Goal: Transaction & Acquisition: Download file/media

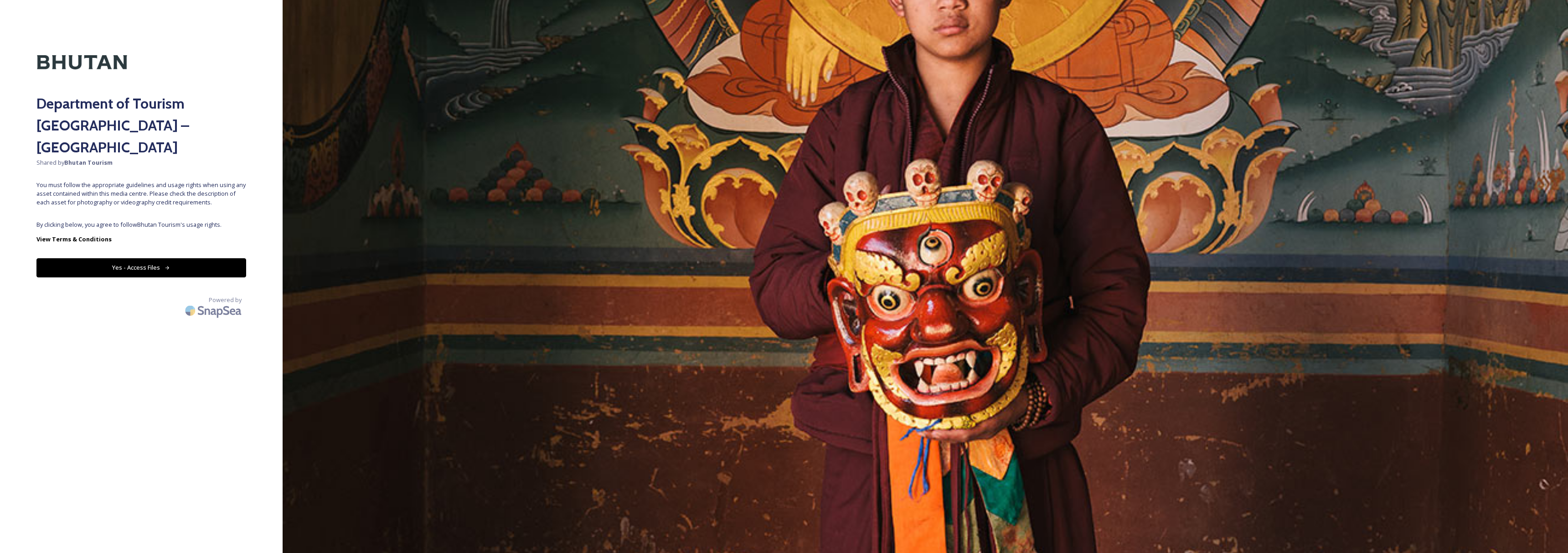
click at [206, 258] on button "Yes - Access Files" at bounding box center [141, 267] width 209 height 19
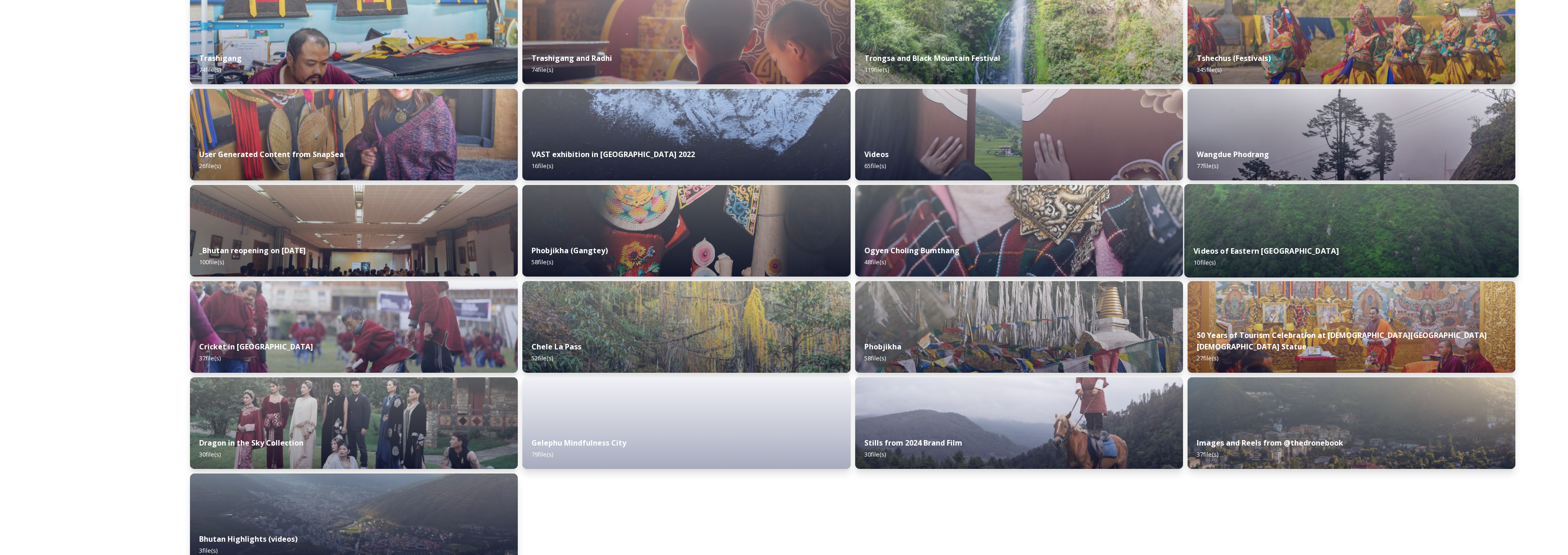
scroll to position [891, 0]
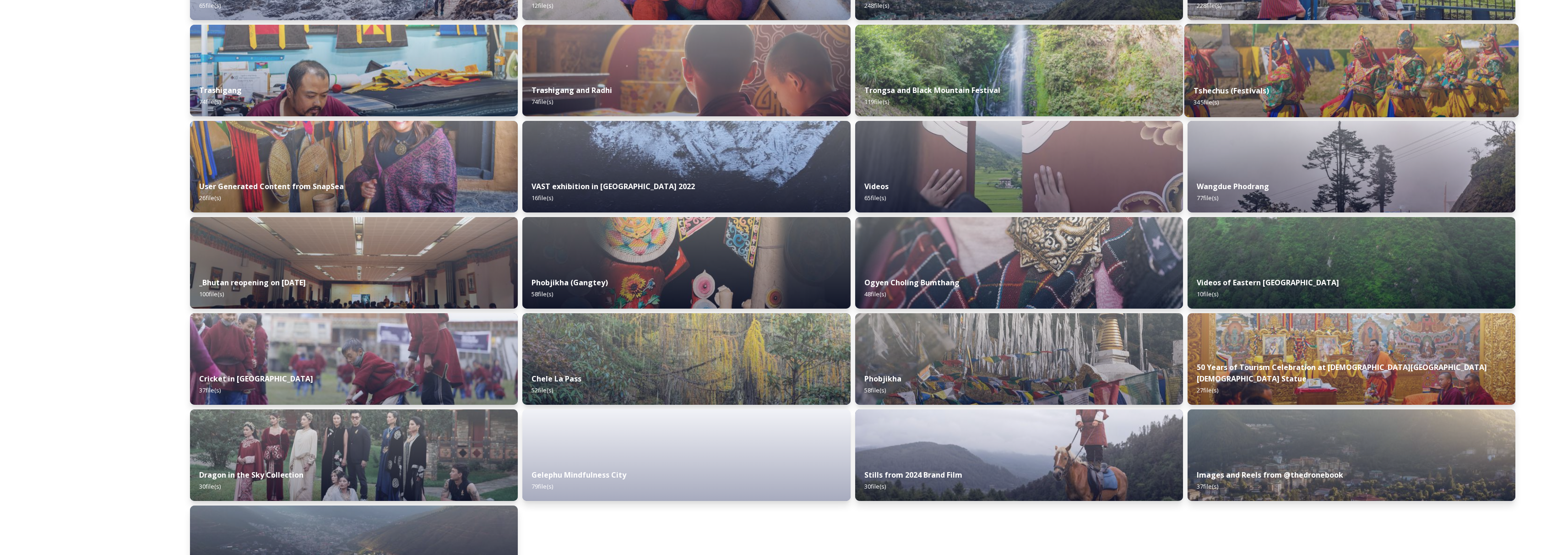
click at [1254, 98] on div "Tshechus (Festivals) 345 file(s)" at bounding box center [1351, 97] width 334 height 42
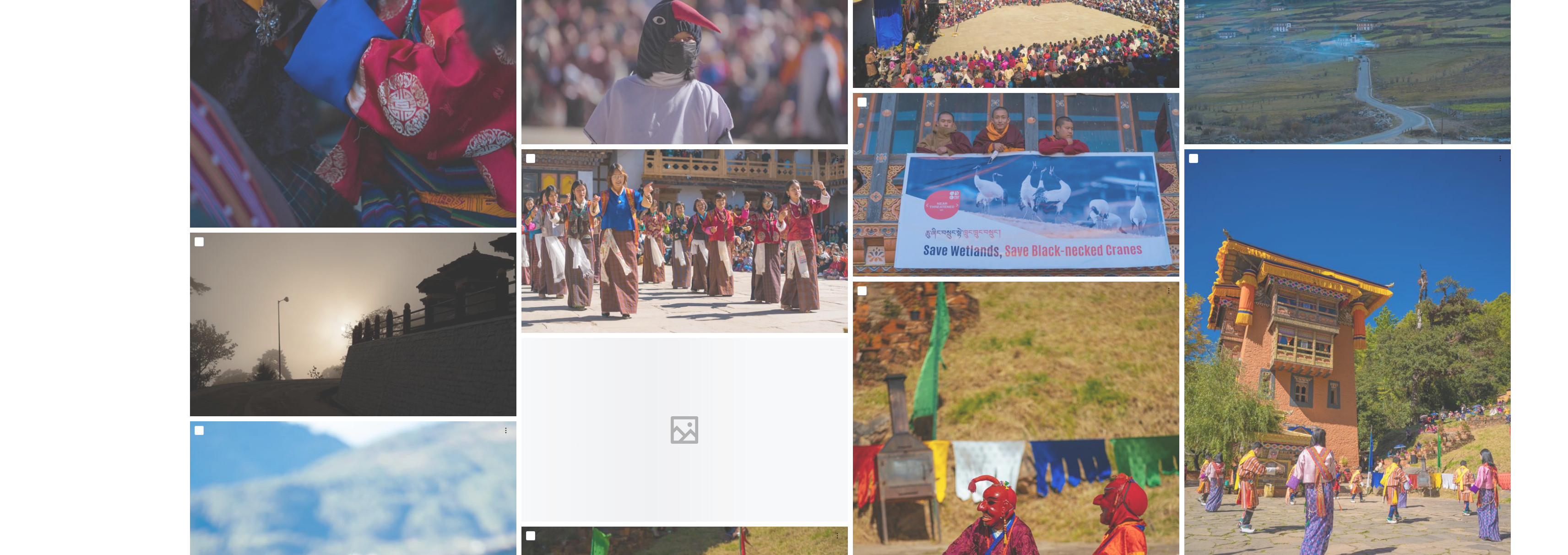
scroll to position [1522, 0]
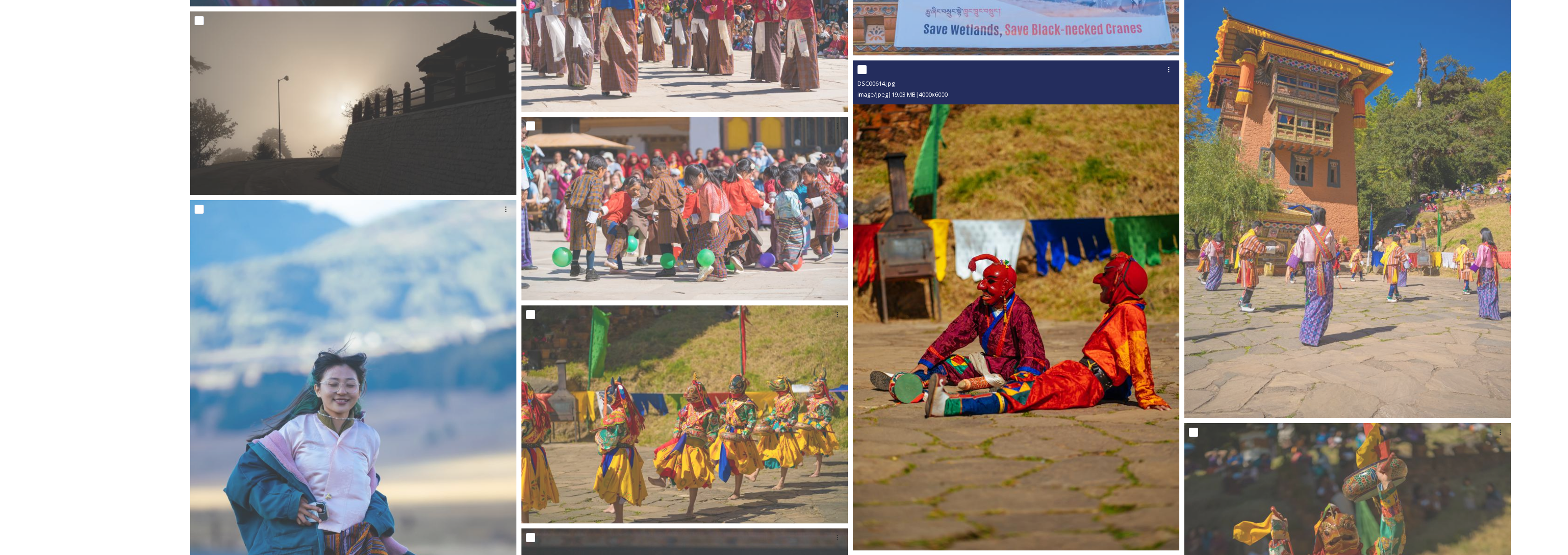
click at [930, 348] on img at bounding box center [1016, 305] width 326 height 490
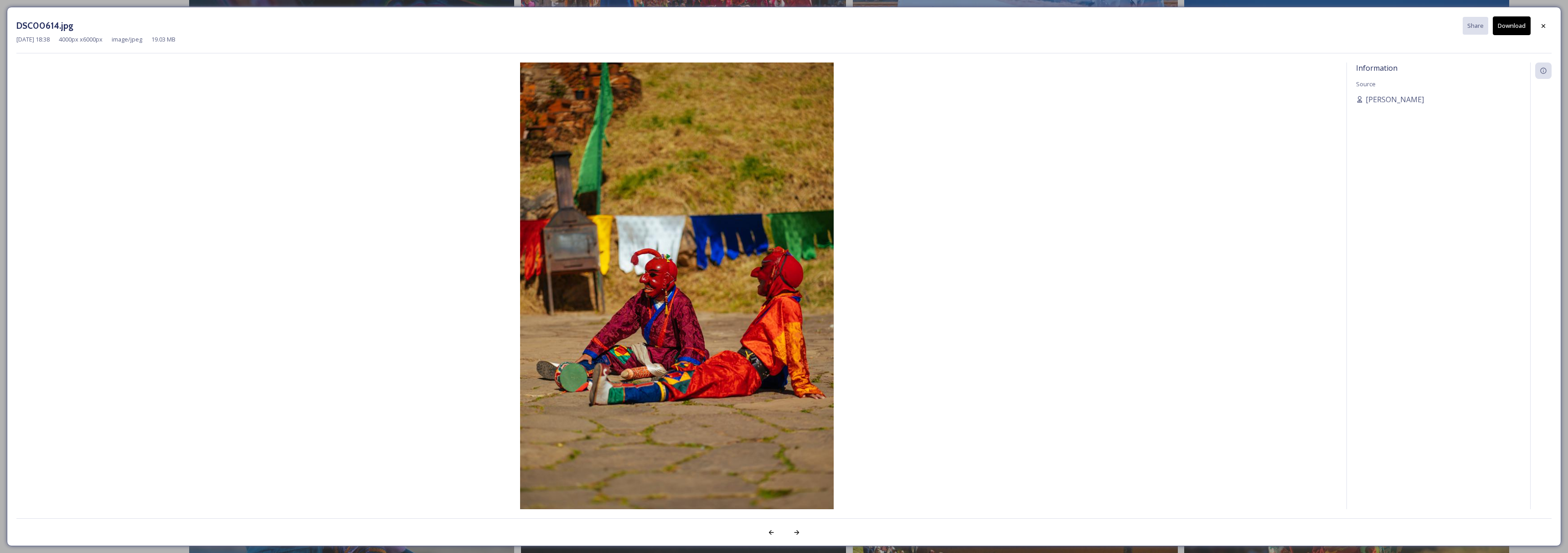
click at [1520, 21] on button "Download" at bounding box center [1511, 26] width 38 height 19
click at [1550, 24] on div at bounding box center [1543, 25] width 16 height 16
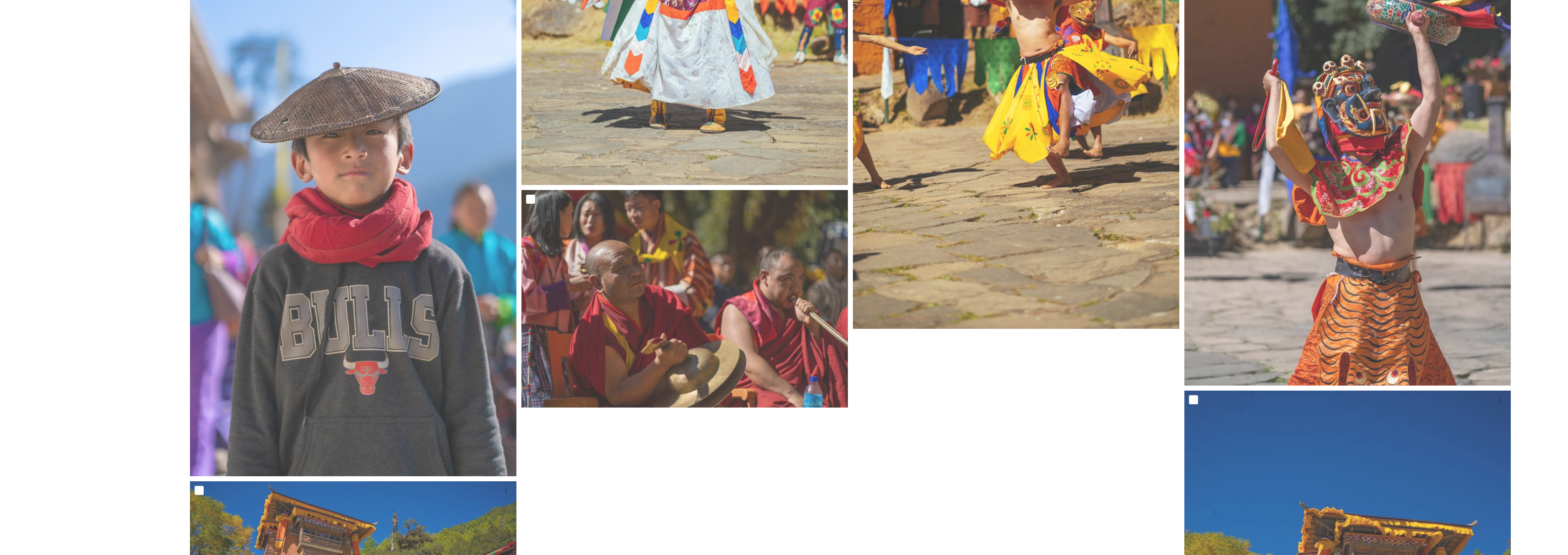
scroll to position [3589, 0]
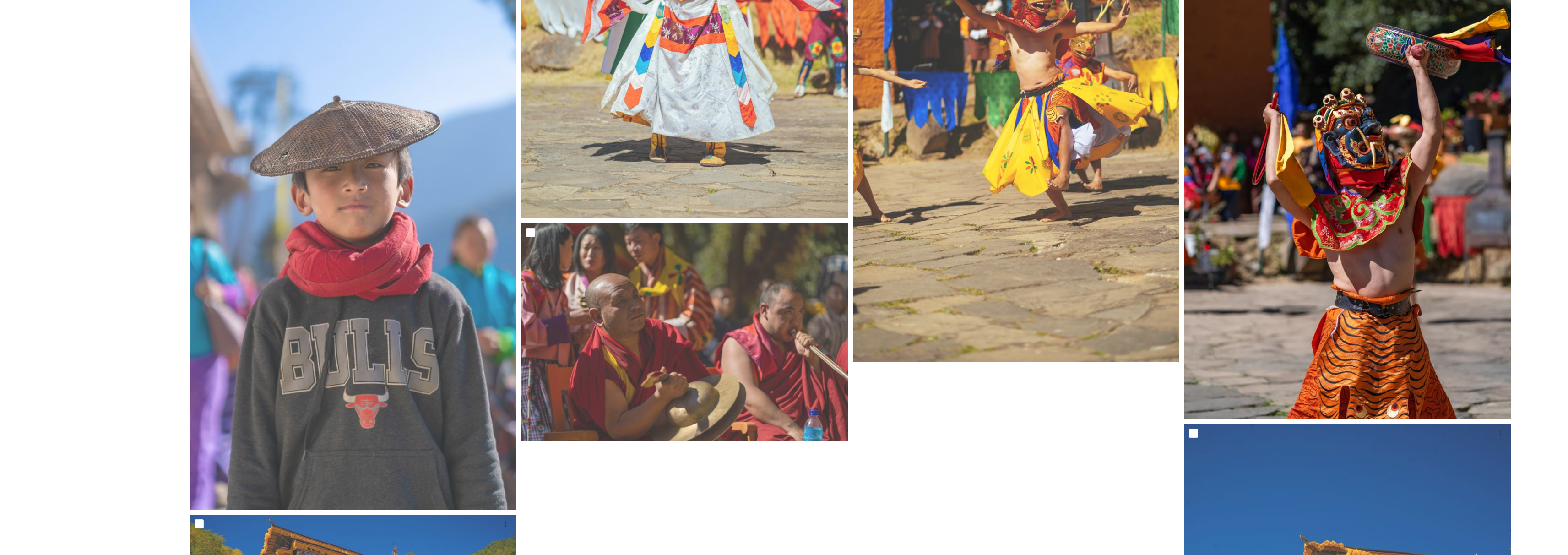
click at [1348, 259] on img at bounding box center [1347, 174] width 326 height 490
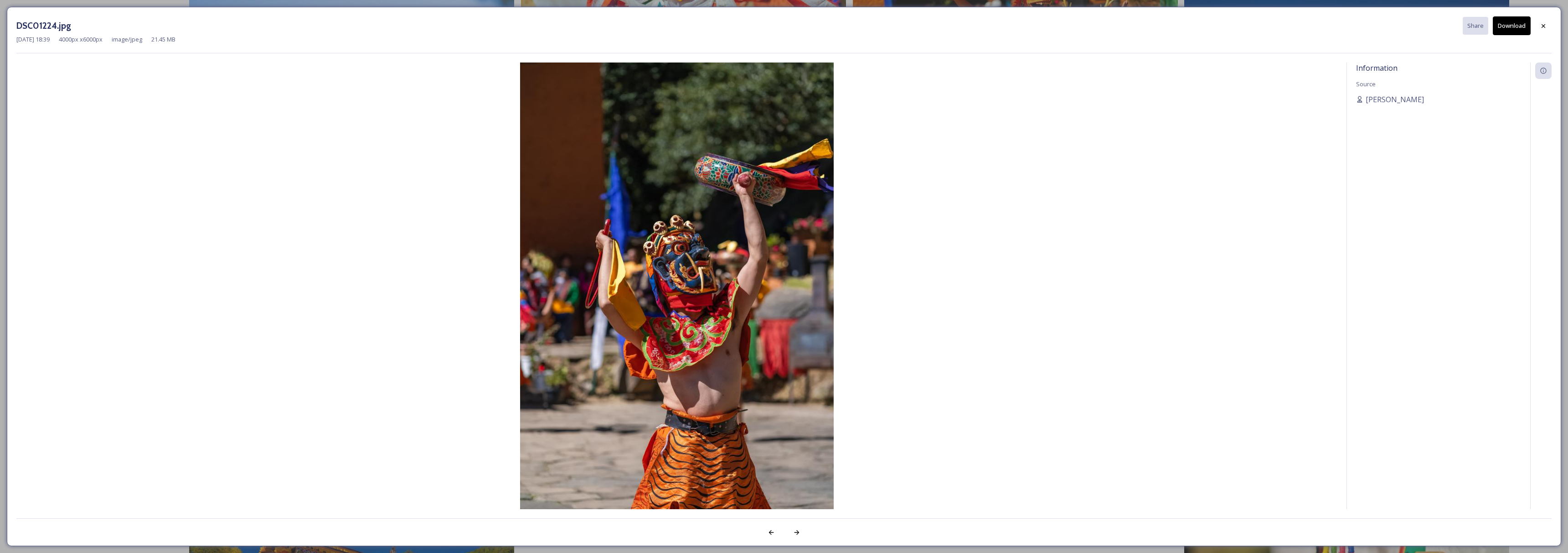
click at [1507, 35] on div "[DATE] 18:39 4000 px x 6000 px image/jpeg 21.45 MB" at bounding box center [784, 40] width 1535 height 9
click at [1514, 26] on button "Download" at bounding box center [1511, 26] width 38 height 19
click at [1547, 23] on div at bounding box center [1543, 25] width 16 height 16
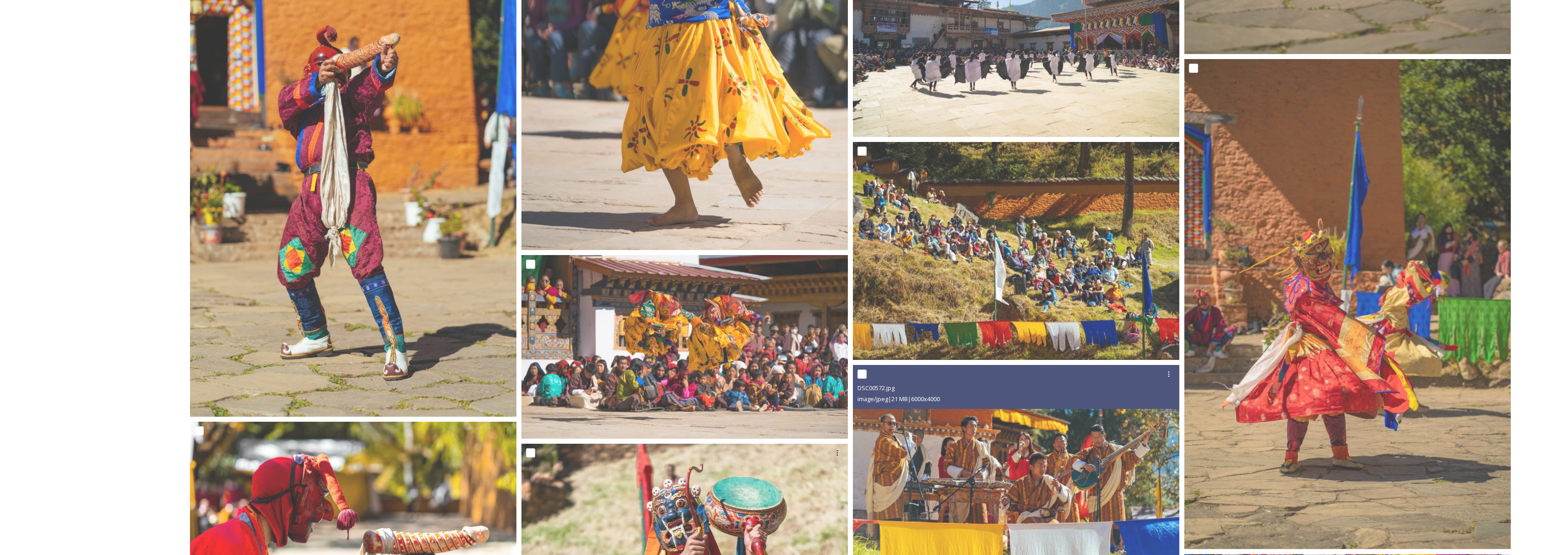
scroll to position [2333, 0]
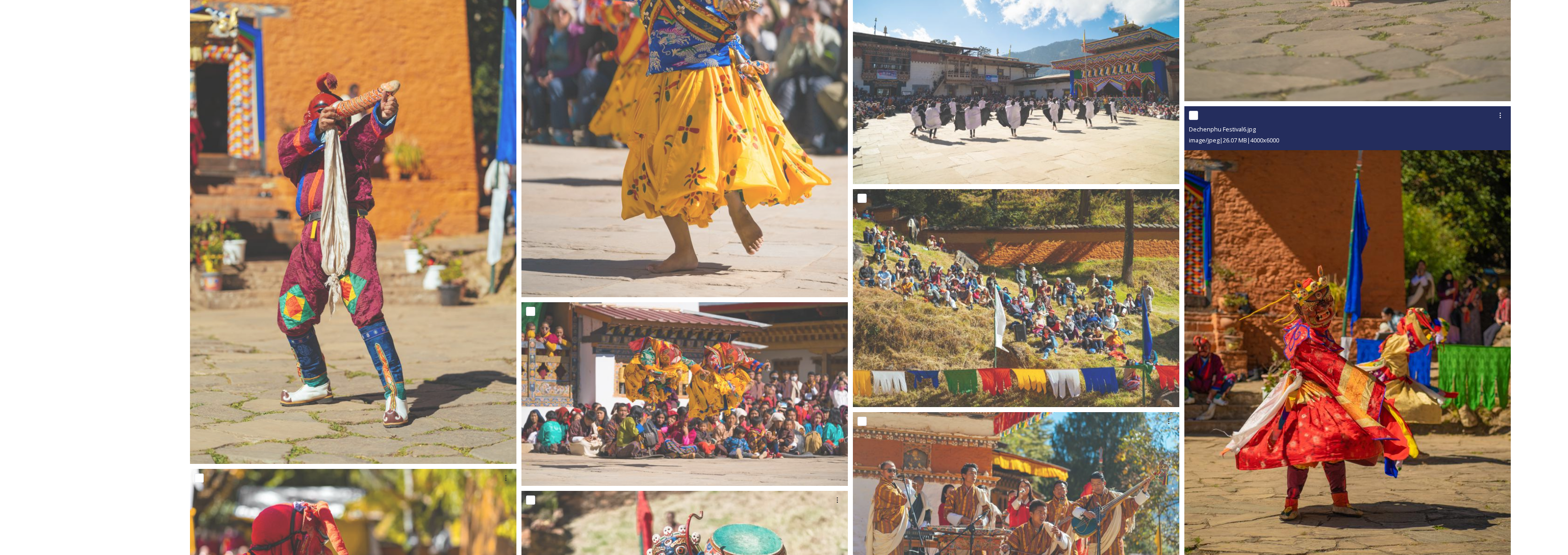
click at [1268, 358] on img at bounding box center [1347, 351] width 326 height 490
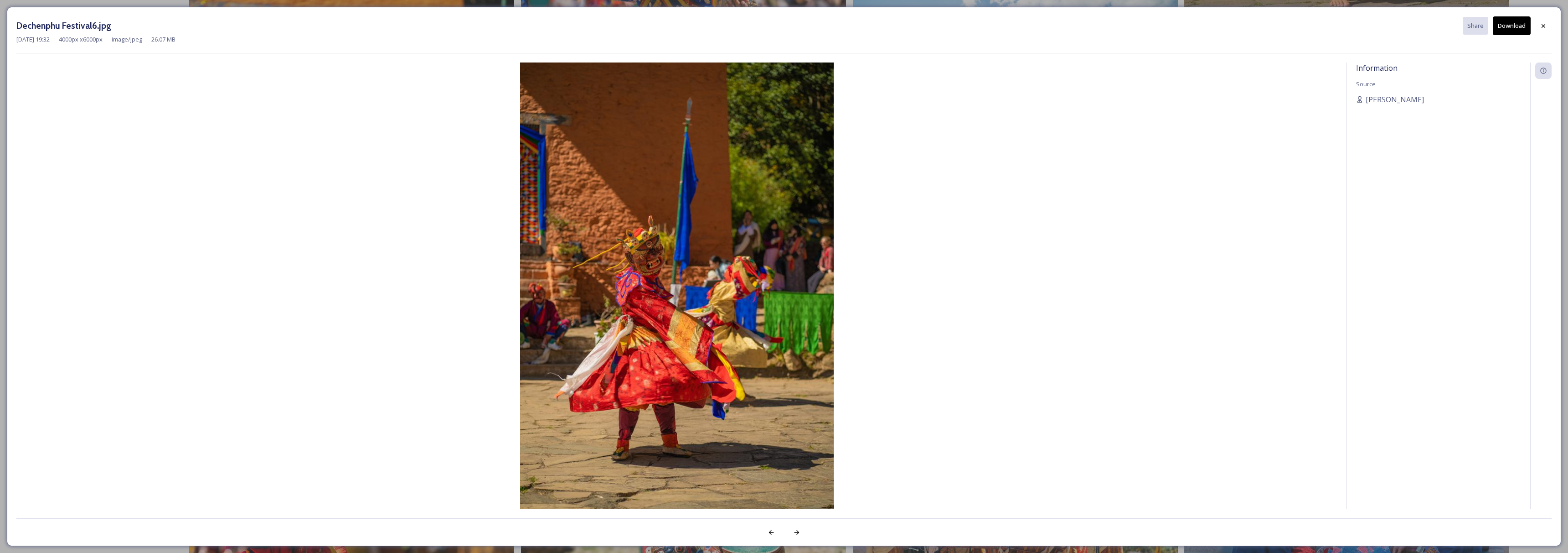
click at [1500, 32] on button "Download" at bounding box center [1511, 26] width 38 height 19
click at [1543, 25] on icon at bounding box center [1544, 25] width 4 height 4
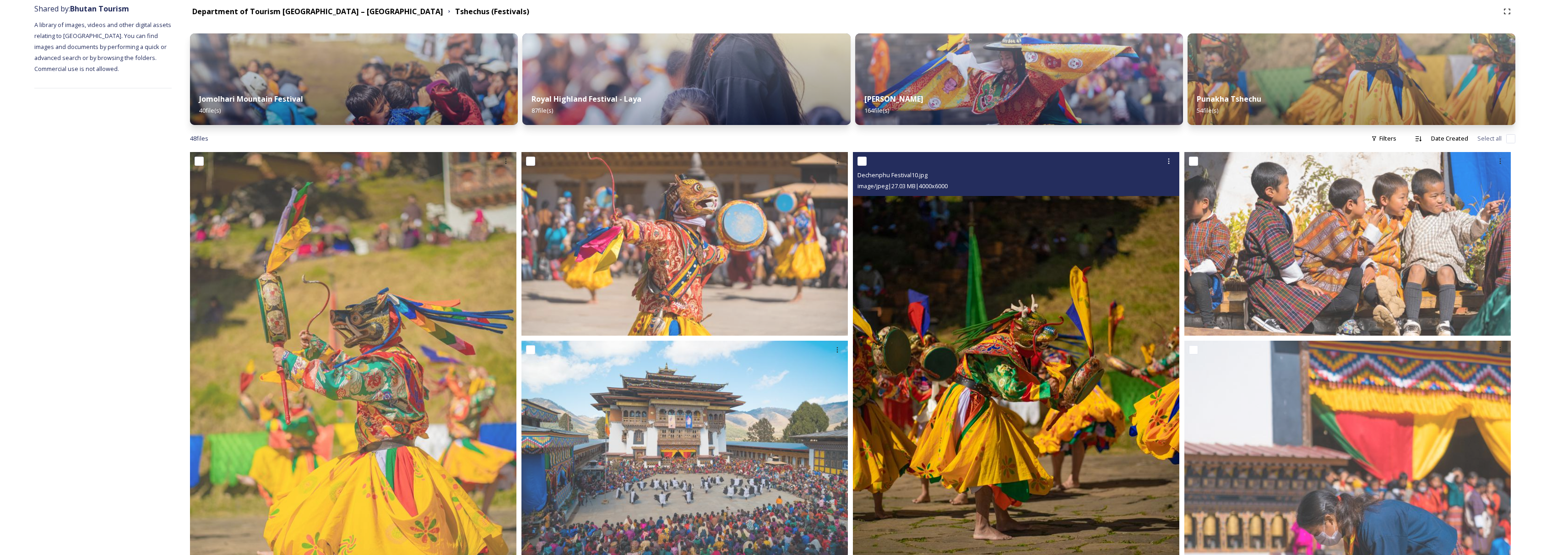
scroll to position [0, 0]
